Goal: Transaction & Acquisition: Purchase product/service

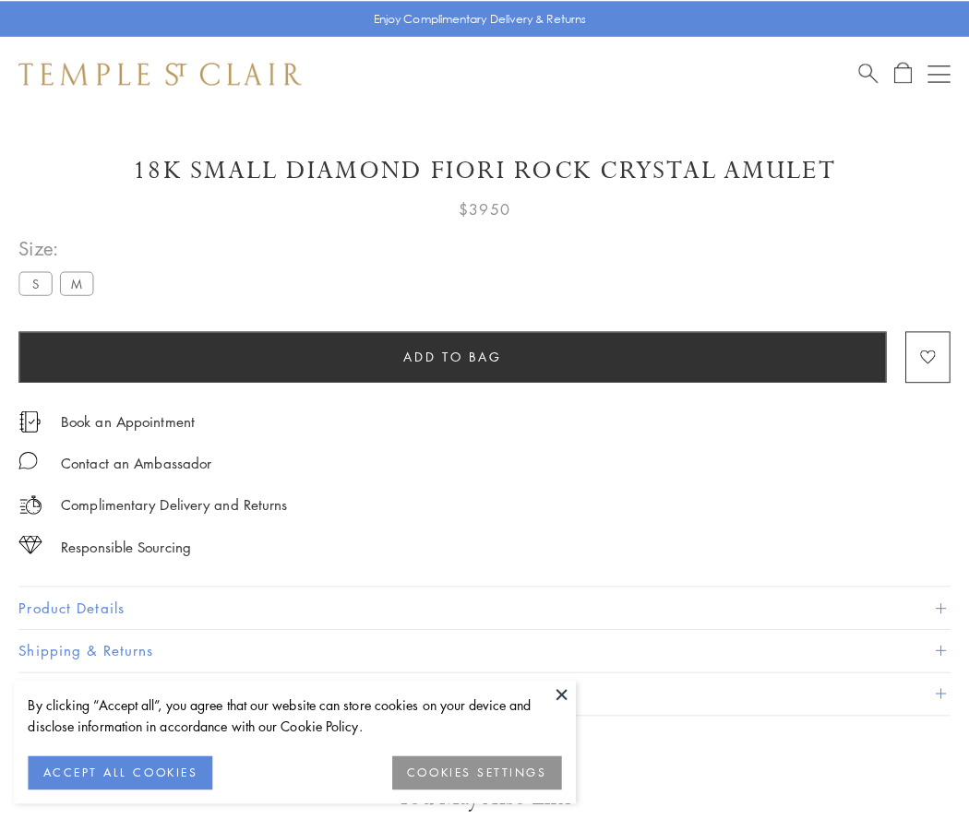
scroll to position [18, 0]
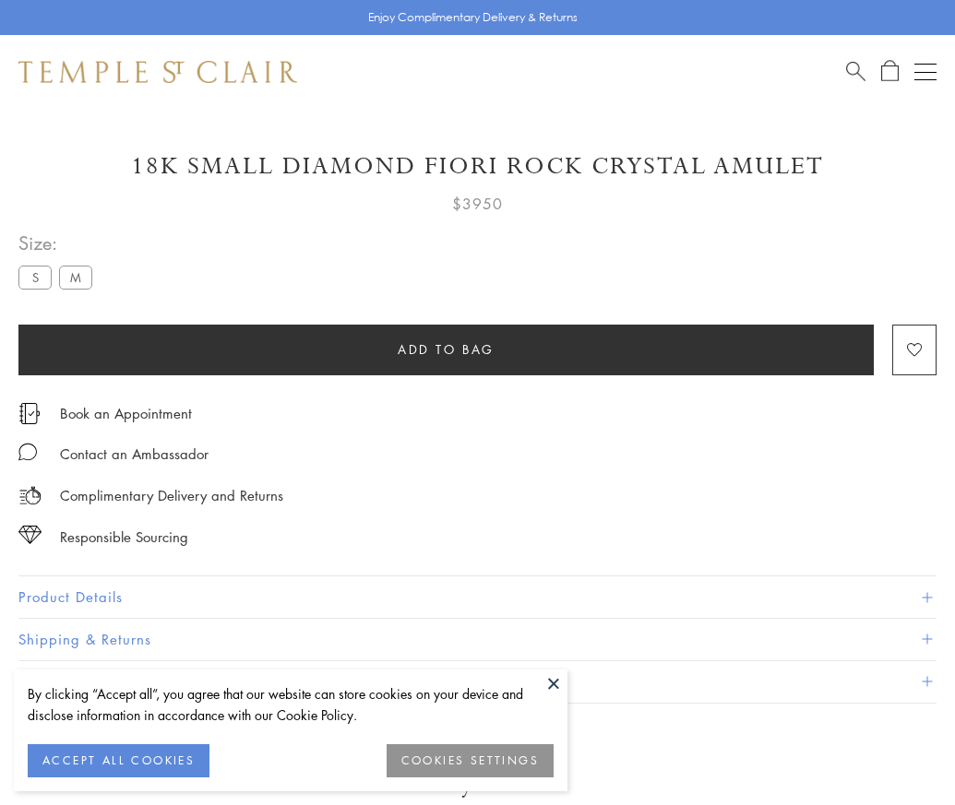
click at [446, 349] on span "Add to bag" at bounding box center [446, 349] width 97 height 20
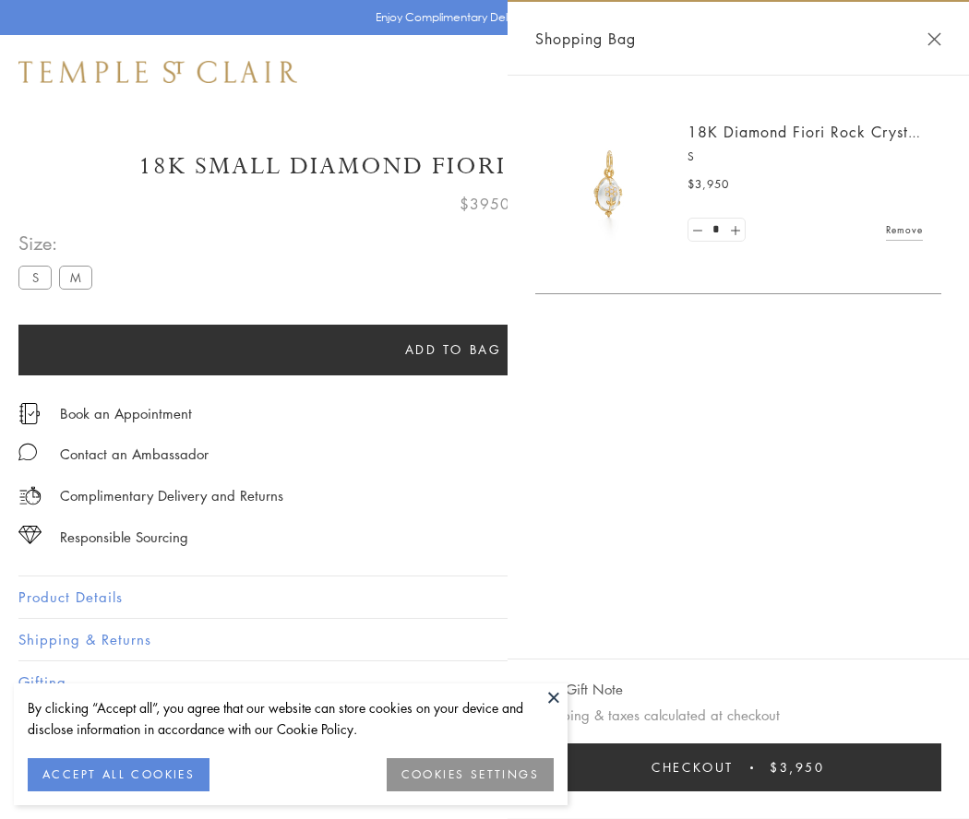
click at [738, 768] on button "Checkout $3,950" at bounding box center [738, 768] width 406 height 48
